Goal: Task Accomplishment & Management: Manage account settings

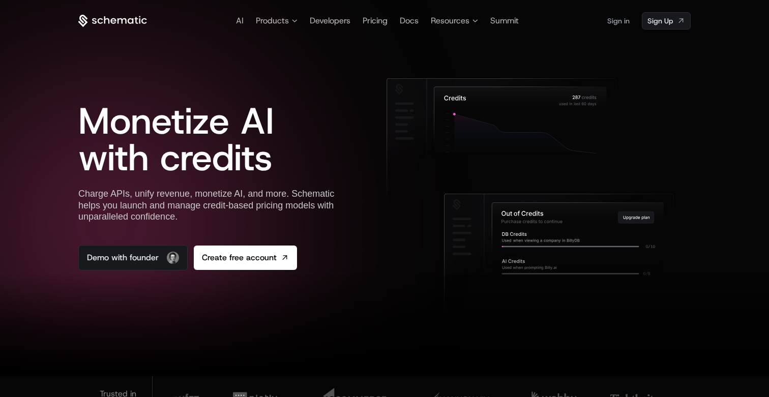
click at [621, 17] on link "Sign in" at bounding box center [618, 21] width 22 height 16
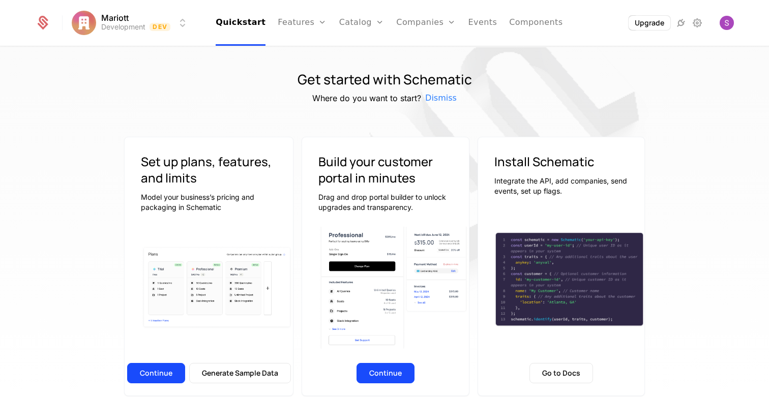
click at [361, 54] on link "Plans" at bounding box center [378, 50] width 52 height 8
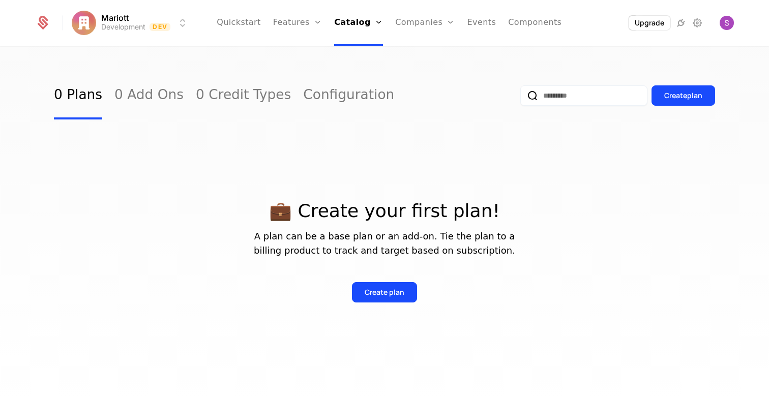
click at [380, 295] on div "Create plan" at bounding box center [385, 292] width 40 height 10
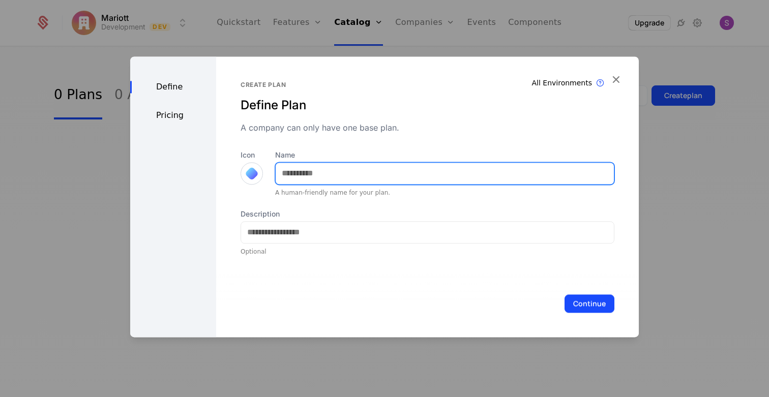
click at [372, 176] on input "Name" at bounding box center [445, 173] width 338 height 21
drag, startPoint x: 335, startPoint y: 170, endPoint x: 266, endPoint y: 170, distance: 69.2
click at [266, 170] on div "**********" at bounding box center [428, 173] width 374 height 47
type input "********"
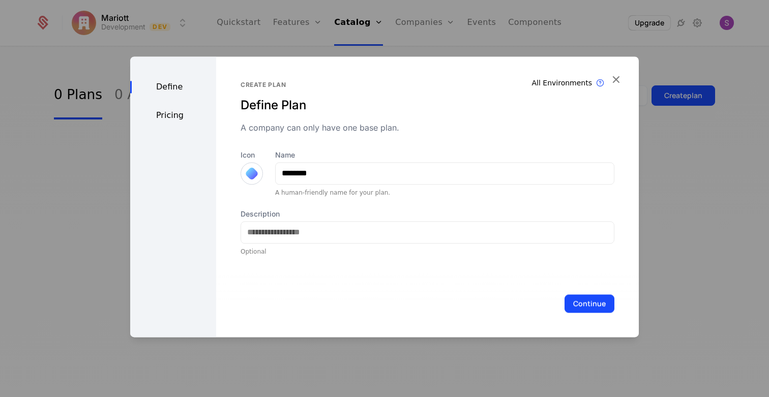
click at [585, 296] on button "Continue" at bounding box center [590, 304] width 50 height 18
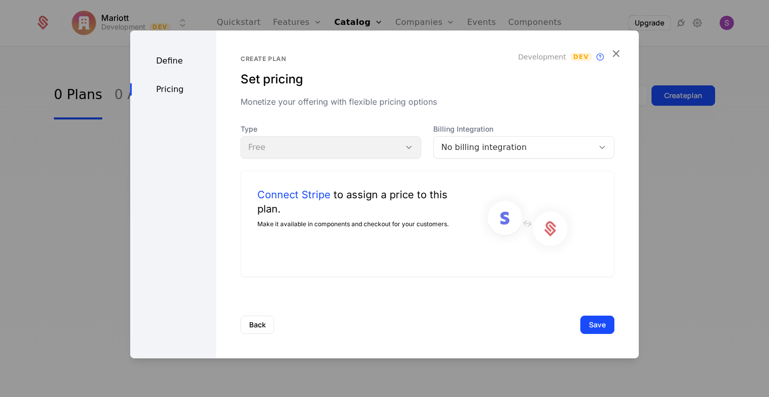
click at [602, 328] on button "Save" at bounding box center [598, 325] width 34 height 18
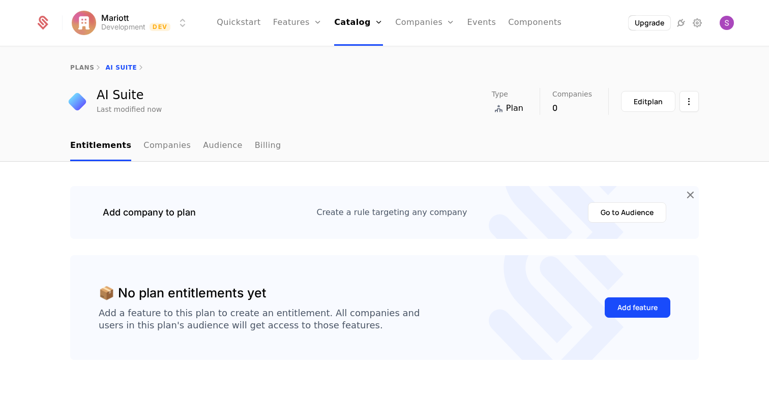
click at [97, 151] on link "Entitlements" at bounding box center [100, 146] width 61 height 30
click at [646, 309] on div "Add feature" at bounding box center [638, 308] width 40 height 10
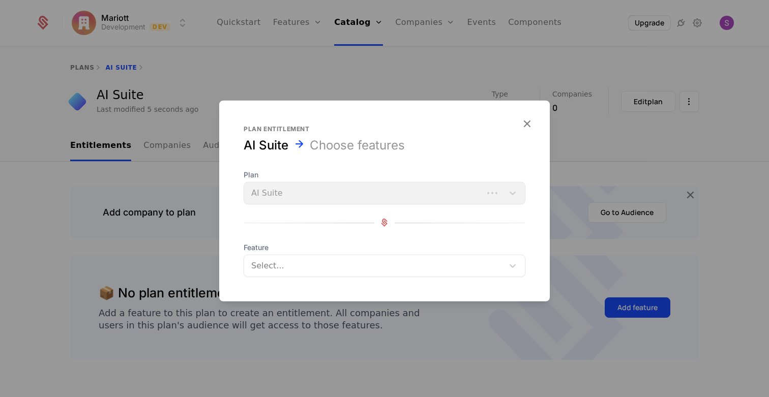
click at [432, 190] on div "Plan AI Suite" at bounding box center [385, 186] width 282 height 35
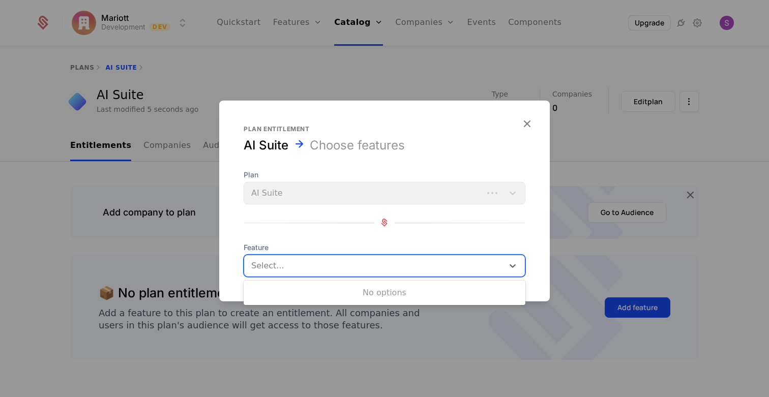
click at [372, 262] on div at bounding box center [373, 265] width 247 height 14
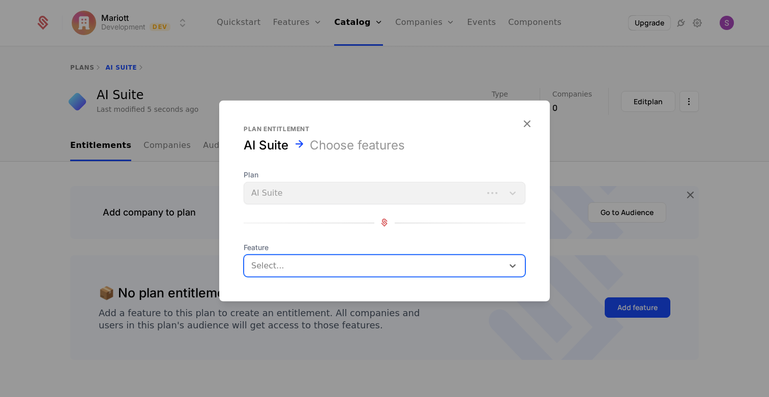
click at [372, 262] on div at bounding box center [373, 265] width 247 height 14
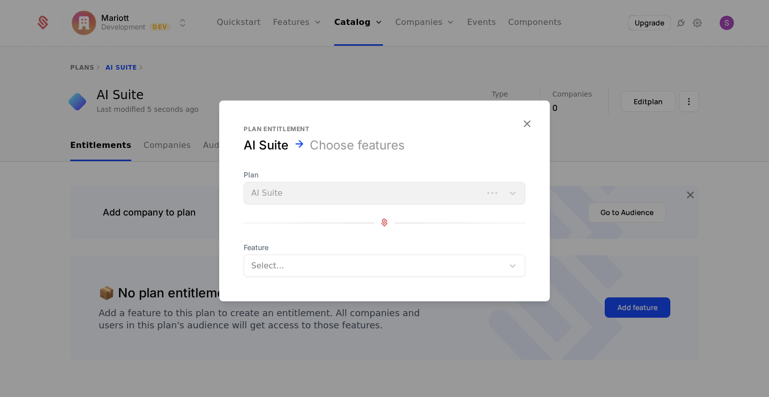
click at [529, 125] on icon "button" at bounding box center [526, 123] width 13 height 13
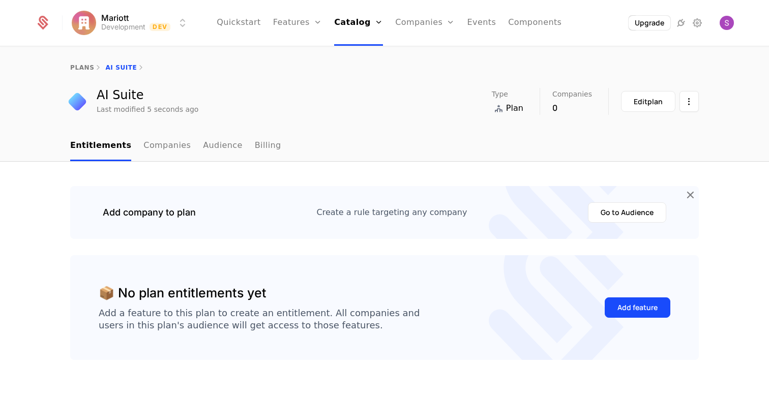
click at [374, 86] on link "Credits" at bounding box center [372, 82] width 52 height 8
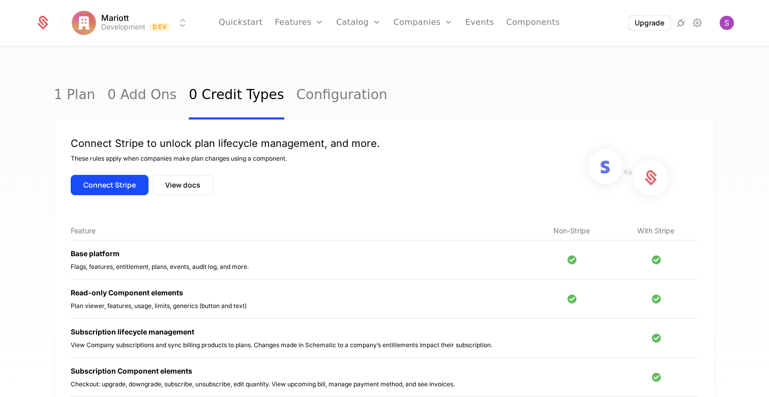
click at [141, 184] on button "Connect Stripe" at bounding box center [110, 185] width 78 height 20
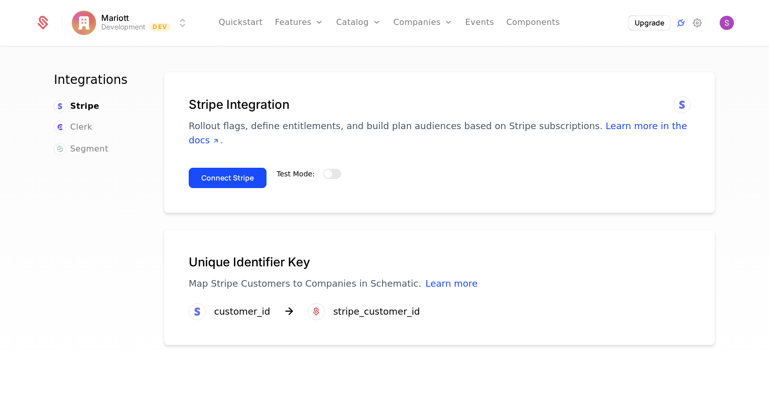
click at [216, 170] on button "Connect Stripe" at bounding box center [228, 178] width 78 height 20
click at [371, 23] on link "Catalog" at bounding box center [358, 23] width 45 height 46
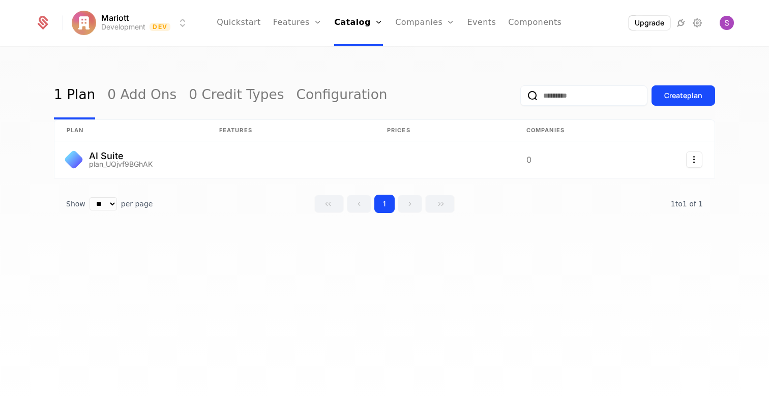
click at [362, 86] on link "Credits" at bounding box center [372, 82] width 52 height 8
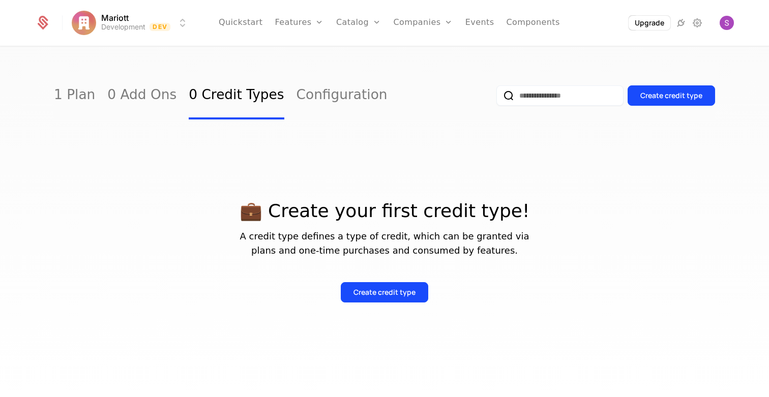
click at [360, 292] on div "Create credit type" at bounding box center [385, 292] width 62 height 10
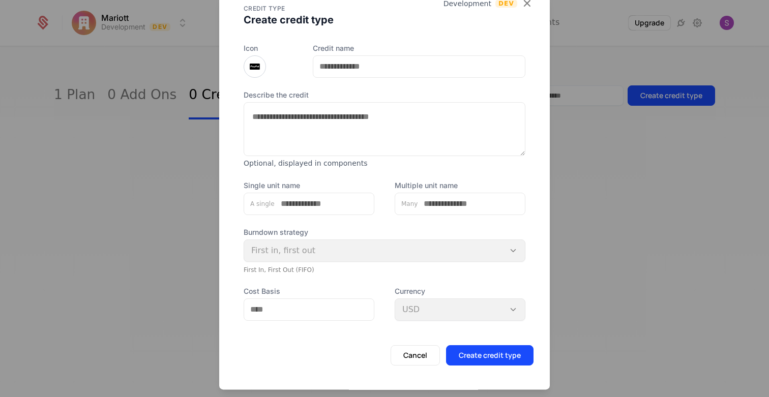
scroll to position [13, 0]
click at [358, 253] on div "Burndown strategy First in, first out First In, First Out (FIFO)" at bounding box center [385, 250] width 282 height 47
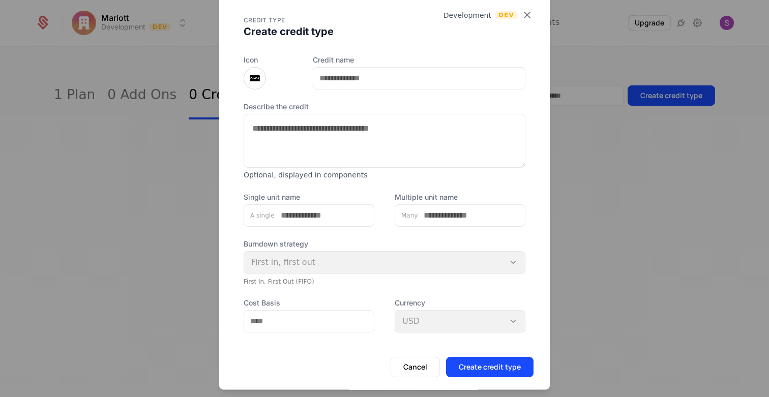
scroll to position [0, 0]
click at [318, 154] on textarea "Describe the credit" at bounding box center [385, 141] width 282 height 54
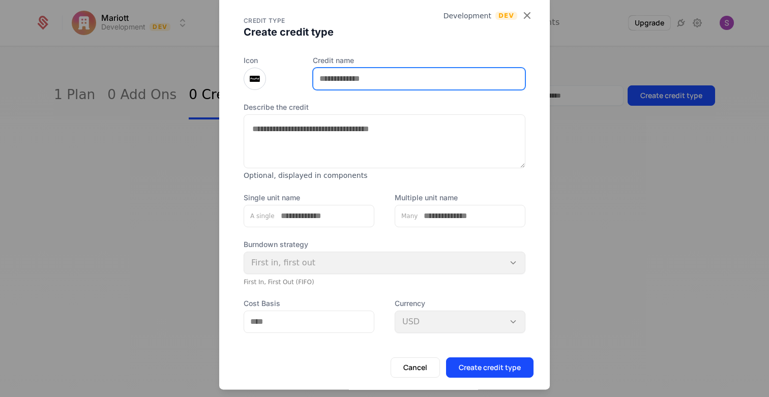
click at [356, 72] on input "Credit name" at bounding box center [419, 78] width 212 height 21
type input "**********"
click at [304, 333] on div at bounding box center [309, 322] width 131 height 22
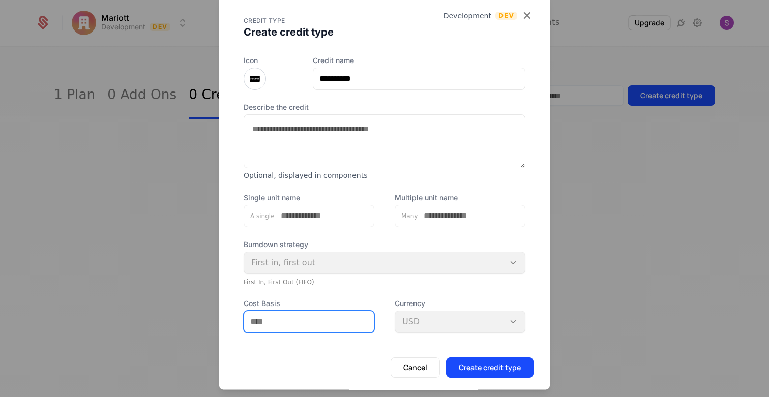
click at [289, 323] on input "Cost Basis" at bounding box center [309, 321] width 130 height 21
type input "*****"
click at [499, 374] on button "Create credit type" at bounding box center [490, 368] width 88 height 20
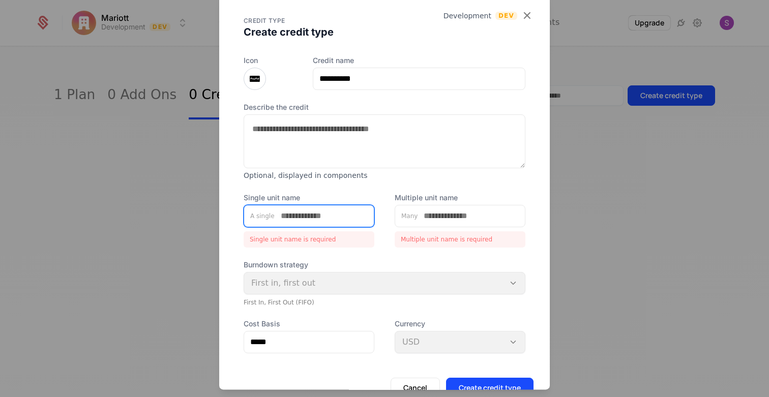
click at [349, 215] on input "Single unit name" at bounding box center [324, 216] width 99 height 21
type input "*********"
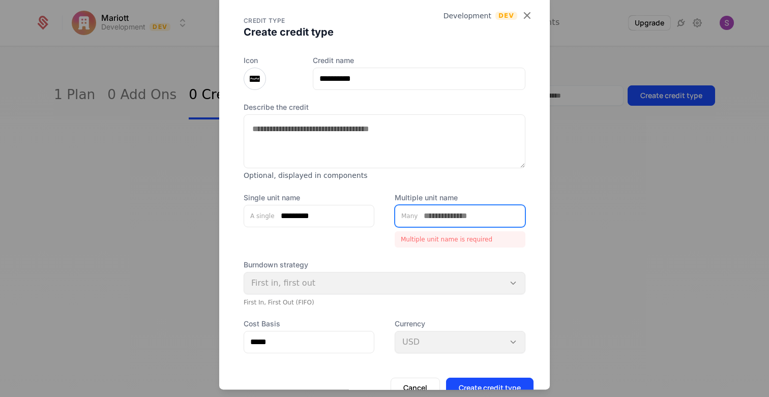
drag, startPoint x: 492, startPoint y: 215, endPoint x: 403, endPoint y: 213, distance: 89.1
click at [403, 213] on div "Many" at bounding box center [460, 216] width 131 height 22
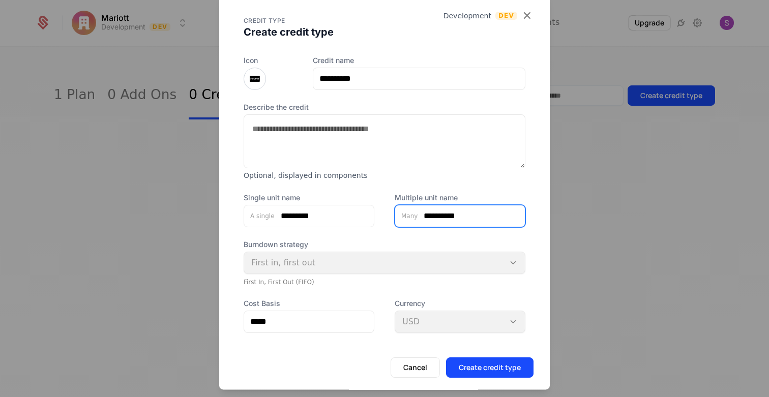
type input "**********"
click at [505, 371] on button "Create credit type" at bounding box center [490, 368] width 88 height 20
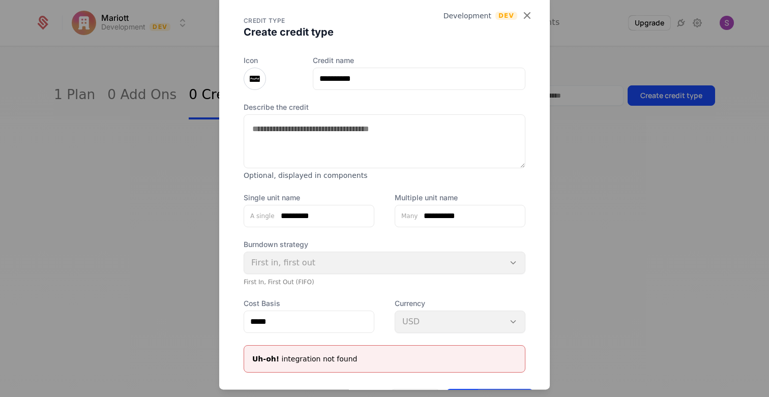
click at [531, 11] on icon "button" at bounding box center [526, 15] width 13 height 13
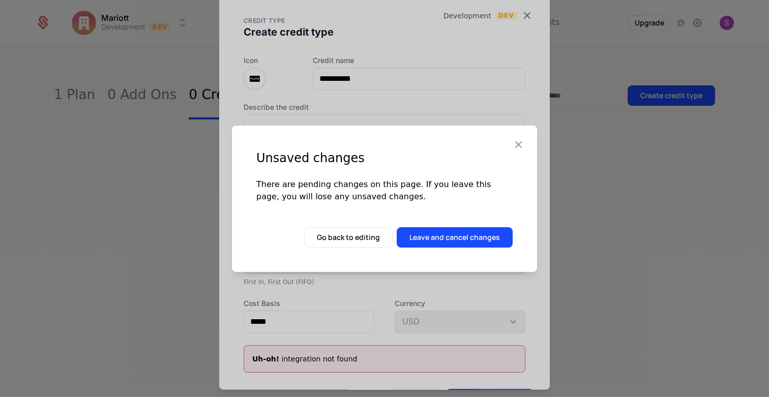
click at [466, 243] on button "Leave and cancel changes" at bounding box center [455, 237] width 116 height 20
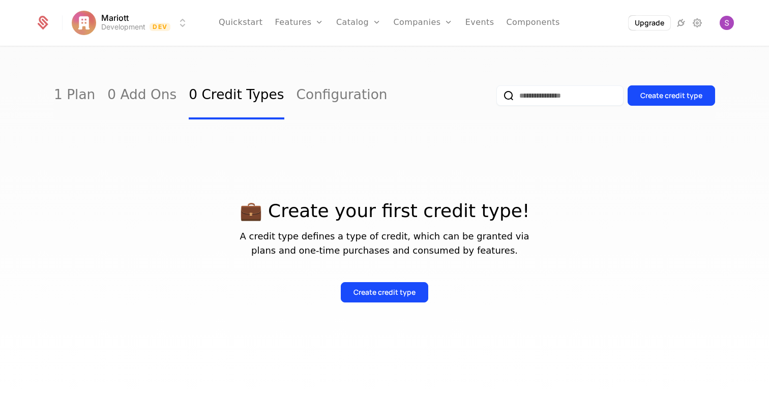
click at [128, 86] on link "0 Add Ons" at bounding box center [141, 96] width 69 height 48
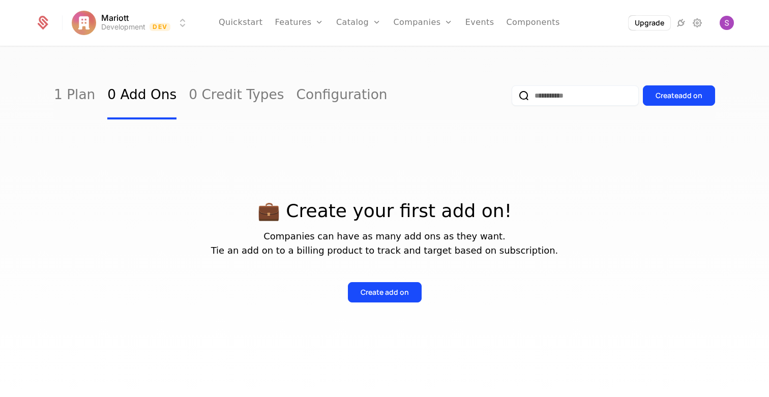
click at [67, 96] on link "1 Plan" at bounding box center [74, 96] width 41 height 48
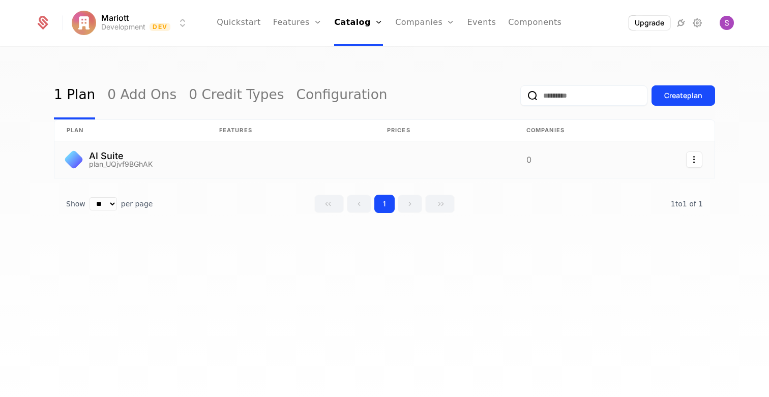
click at [293, 164] on link at bounding box center [291, 159] width 168 height 37
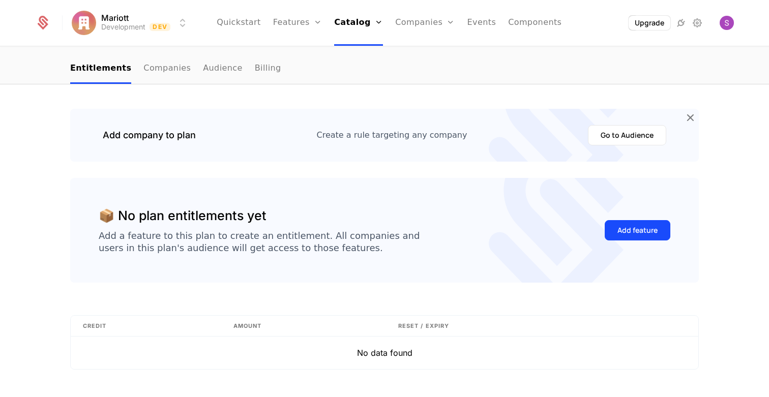
scroll to position [107, 0]
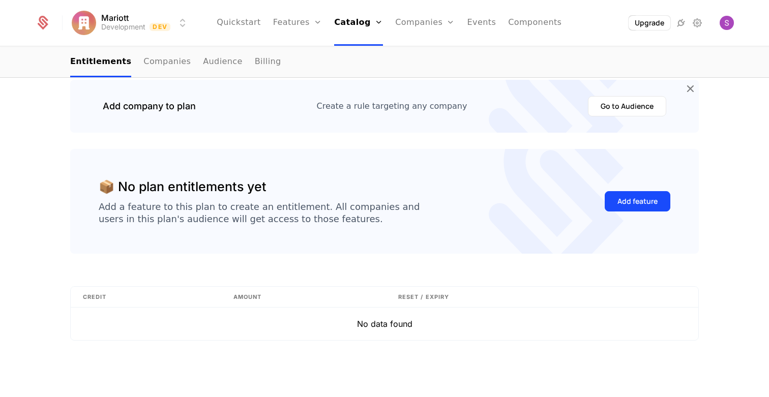
click at [613, 205] on button "Add feature" at bounding box center [638, 201] width 66 height 20
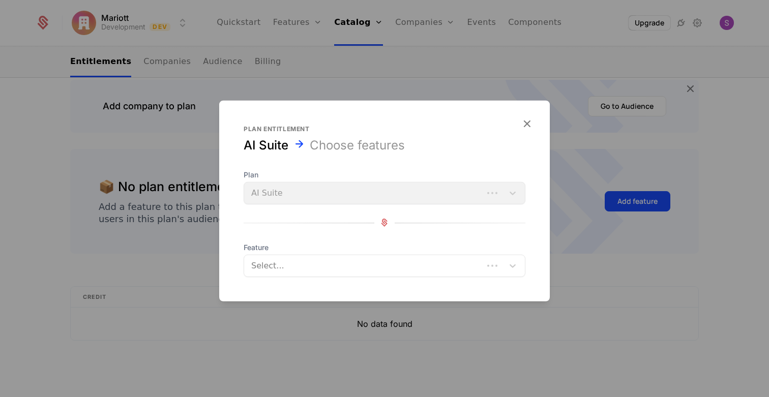
click at [448, 168] on div "Plan entitlement AI Suite Choose features Plan AI Suite Feature Select..." at bounding box center [384, 201] width 331 height 152
click at [449, 189] on div "Plan AI Suite" at bounding box center [385, 186] width 282 height 35
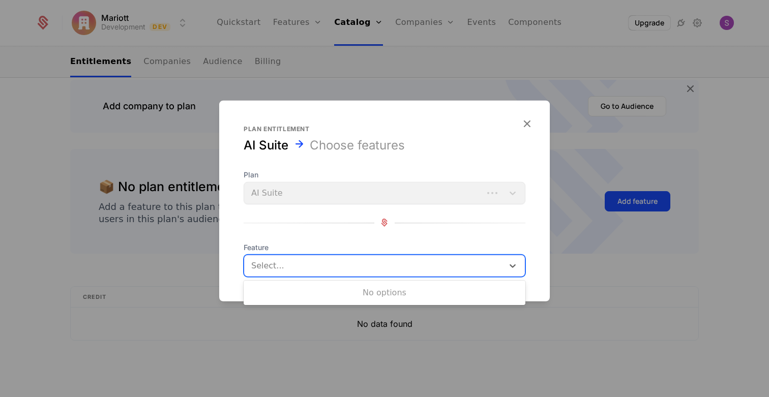
click at [421, 258] on div at bounding box center [373, 265] width 247 height 14
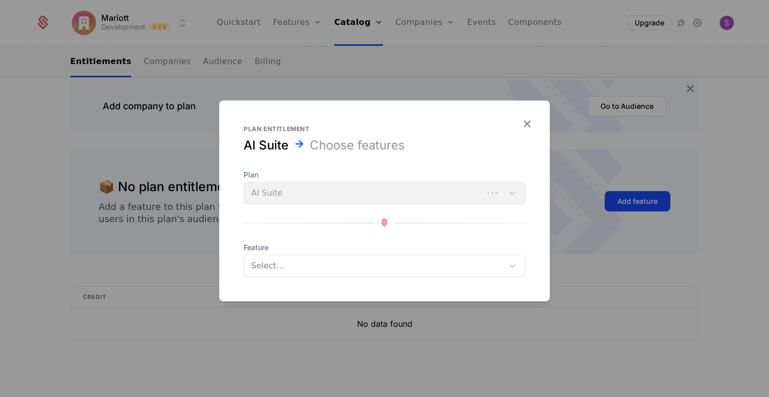
click at [525, 124] on icon "button" at bounding box center [526, 123] width 13 height 13
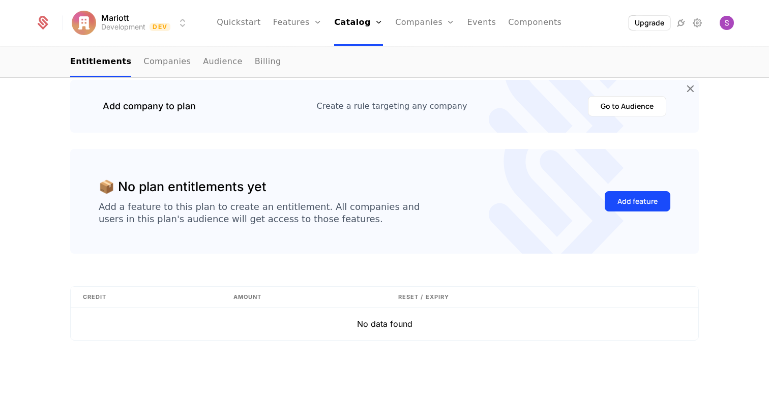
click at [319, 23] on icon "Main" at bounding box center [318, 22] width 8 height 8
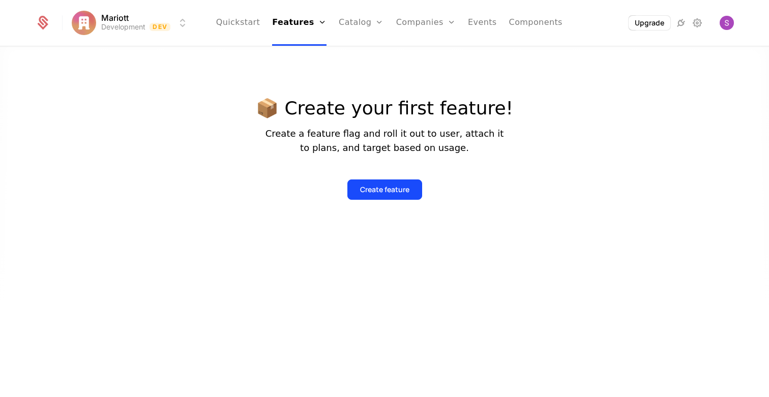
click at [309, 51] on link "Features" at bounding box center [307, 50] width 47 height 8
click at [396, 197] on button "Create feature" at bounding box center [385, 190] width 75 height 20
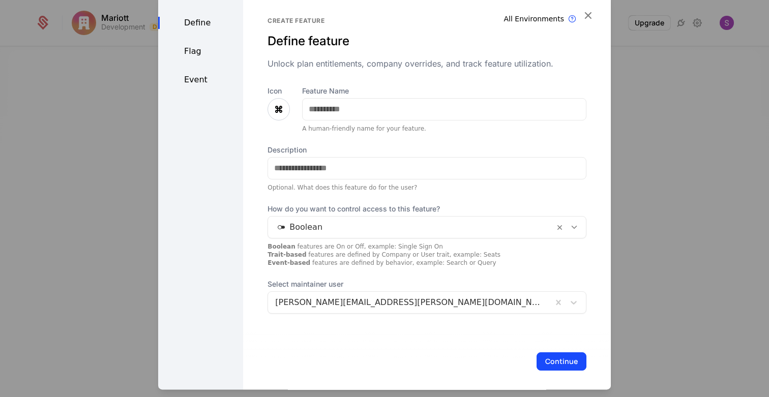
click at [381, 125] on div "A human-friendly name for your feature." at bounding box center [444, 129] width 284 height 8
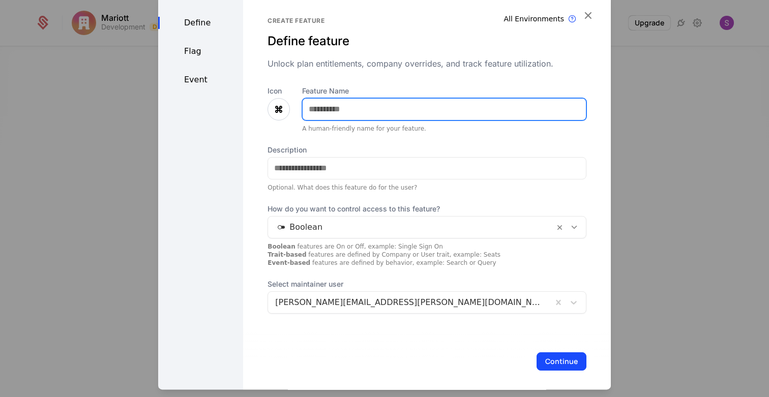
click at [378, 111] on input "Feature Name" at bounding box center [444, 109] width 283 height 21
type input "**********"
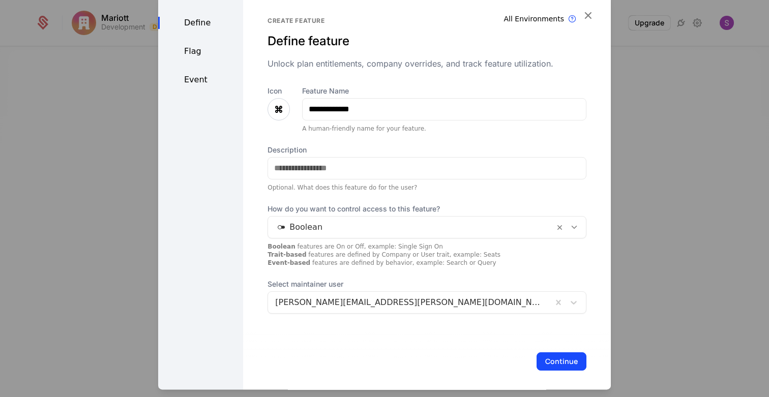
click at [553, 365] on button "Continue" at bounding box center [562, 362] width 50 height 18
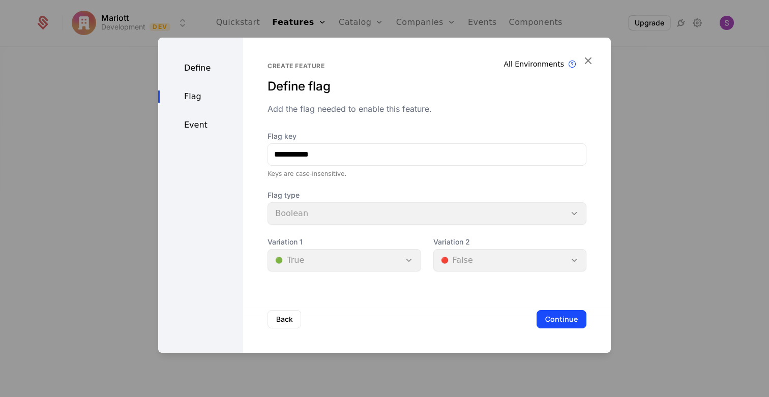
click at [567, 322] on button "Continue" at bounding box center [562, 319] width 50 height 18
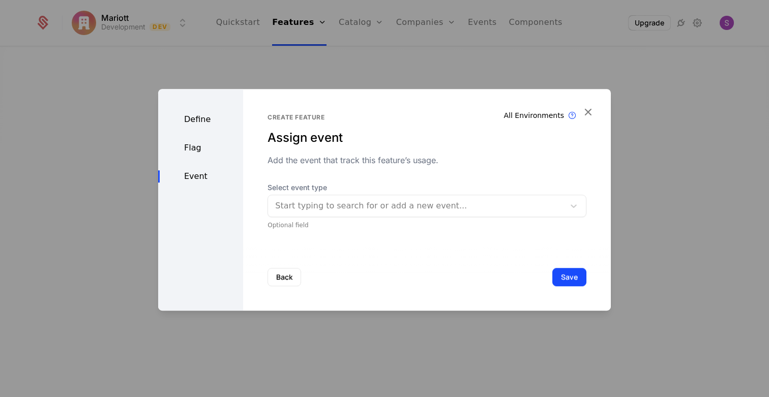
click at [562, 208] on div "Start typing to search for or add a new event..." at bounding box center [416, 206] width 297 height 18
click at [567, 274] on button "Save" at bounding box center [570, 277] width 34 height 18
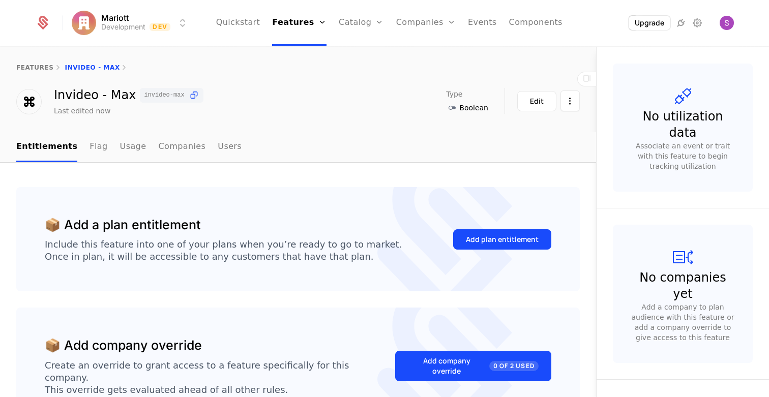
click at [361, 54] on link "Plans" at bounding box center [377, 50] width 52 height 8
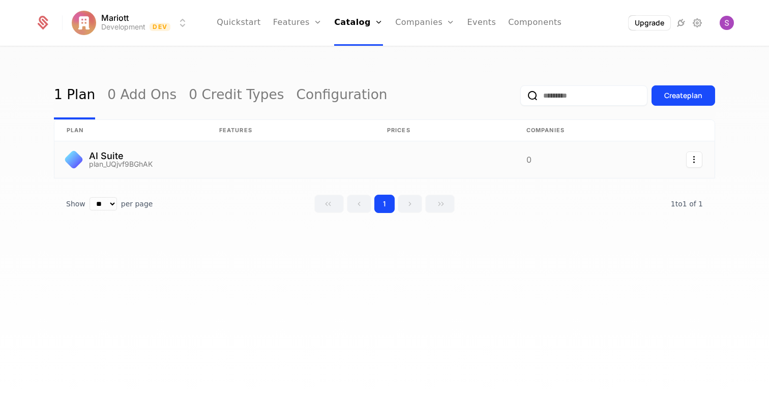
click at [274, 149] on link at bounding box center [291, 159] width 168 height 37
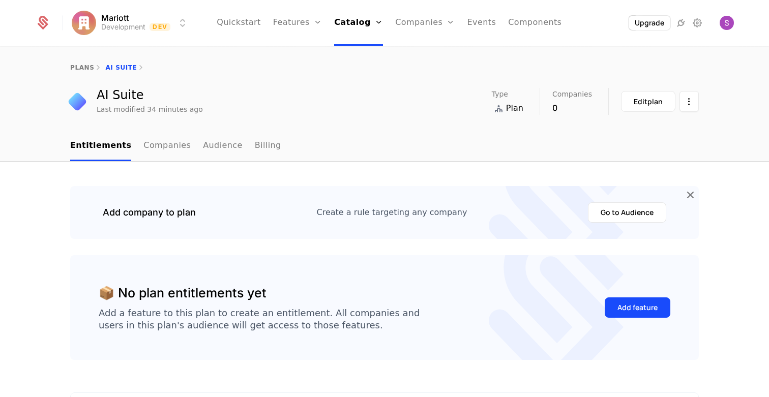
click at [646, 318] on button "Add feature" at bounding box center [638, 308] width 66 height 20
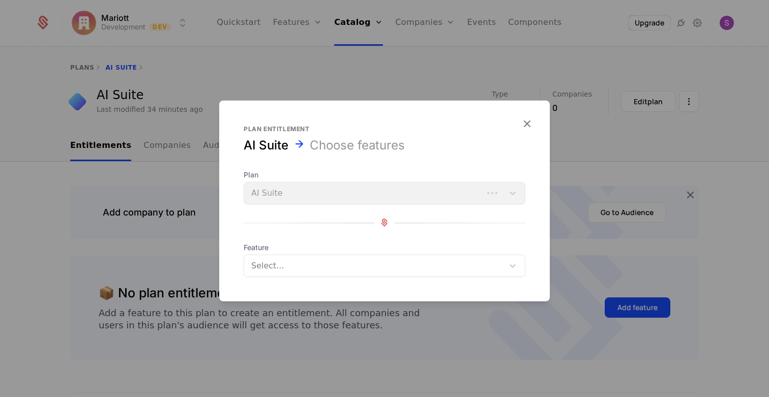
drag, startPoint x: 493, startPoint y: 194, endPoint x: 486, endPoint y: 234, distance: 40.7
click at [493, 194] on div "Plan AI Suite" at bounding box center [385, 186] width 282 height 35
click at [488, 261] on div at bounding box center [373, 265] width 247 height 14
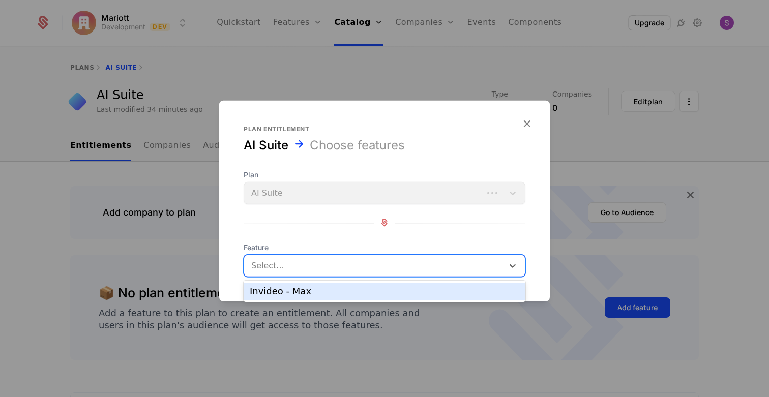
click at [465, 283] on div "Invideo - Max" at bounding box center [385, 291] width 282 height 17
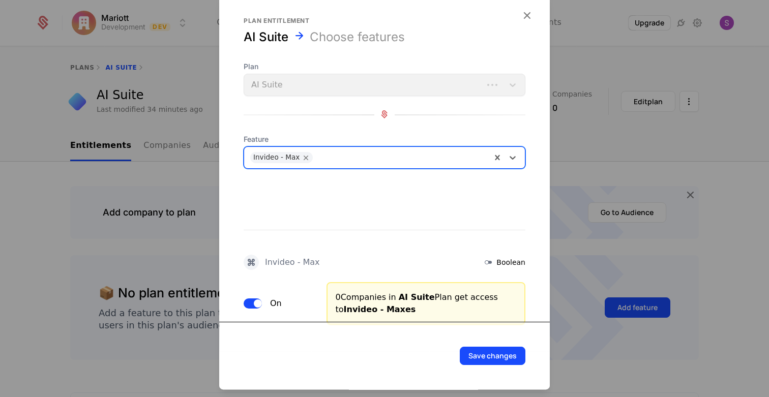
scroll to position [15, 0]
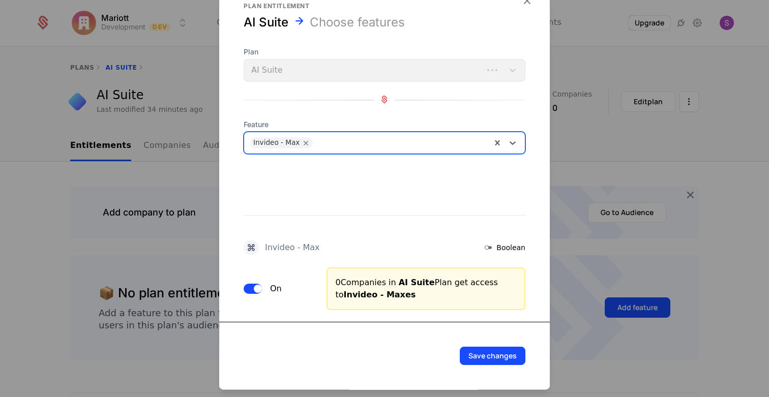
click at [486, 354] on button "Save changes" at bounding box center [493, 356] width 66 height 18
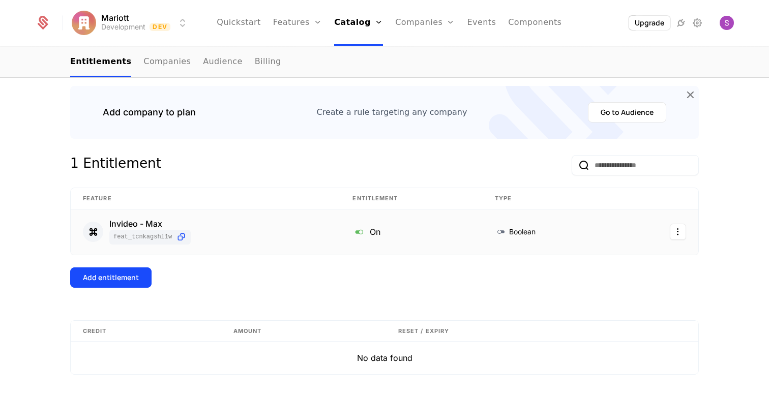
scroll to position [102, 0]
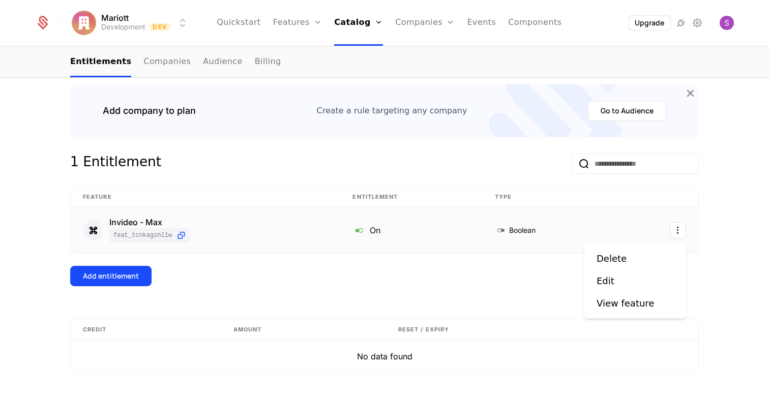
click at [682, 231] on html "Mariott Development Dev Quickstart Features Features Flags Catalog Plans Add On…" at bounding box center [384, 198] width 769 height 397
click at [618, 286] on div "Edit" at bounding box center [610, 281] width 26 height 14
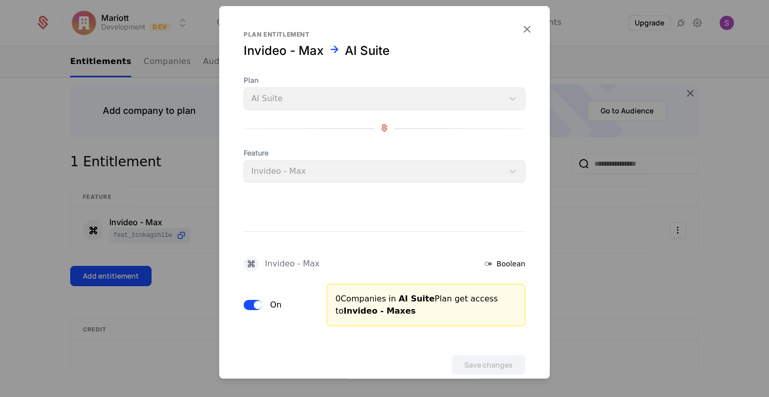
click at [492, 261] on icon at bounding box center [488, 263] width 12 height 12
click at [246, 303] on button "On" at bounding box center [253, 305] width 18 height 10
click at [250, 305] on span "button" at bounding box center [249, 305] width 8 height 8
click at [524, 28] on icon "button" at bounding box center [526, 28] width 13 height 13
